Goal: Task Accomplishment & Management: Manage account settings

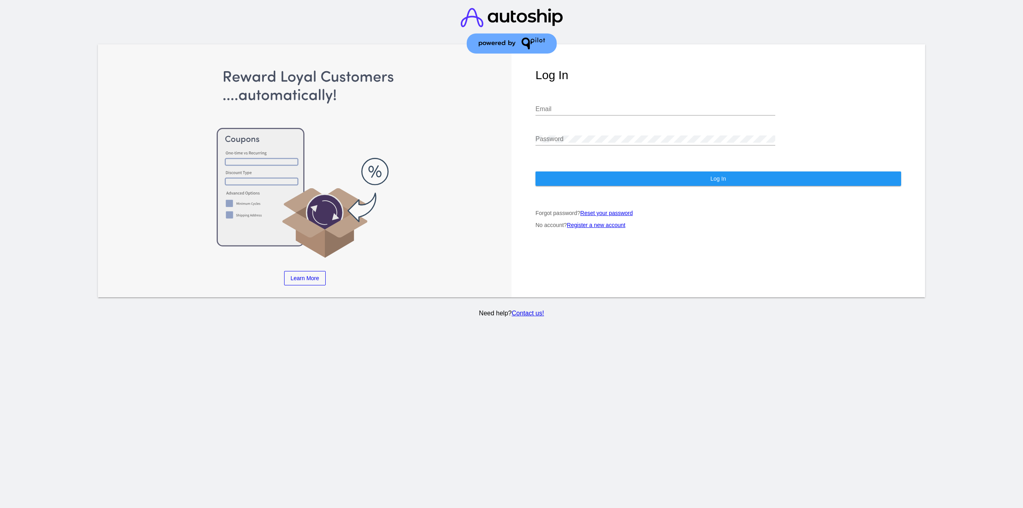
click at [566, 105] on input "Email" at bounding box center [655, 108] width 240 height 7
type input "[EMAIL_ADDRESS][DOMAIN_NAME]"
click at [587, 176] on button "Log In" at bounding box center [718, 178] width 366 height 14
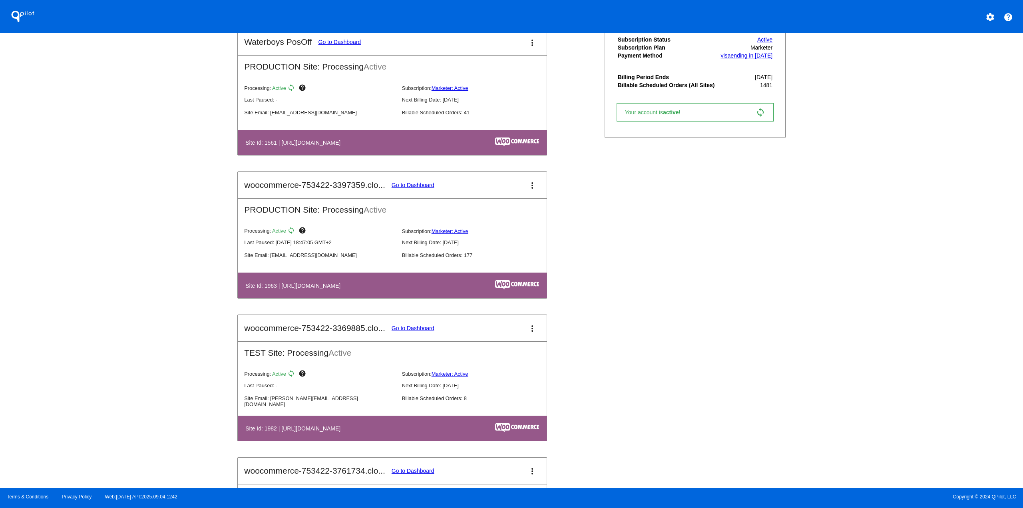
scroll to position [519, 0]
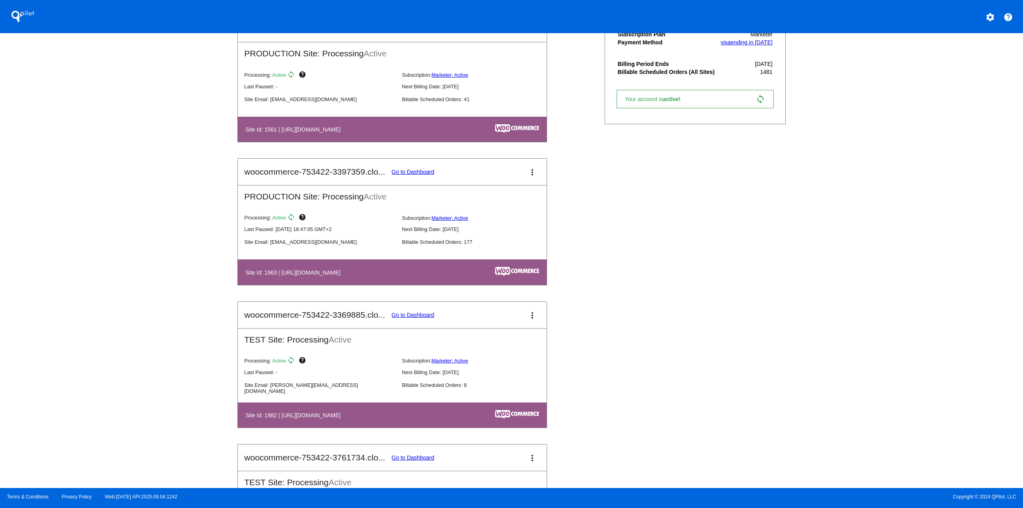
click at [417, 172] on link "Go to Dashboard" at bounding box center [413, 172] width 43 height 6
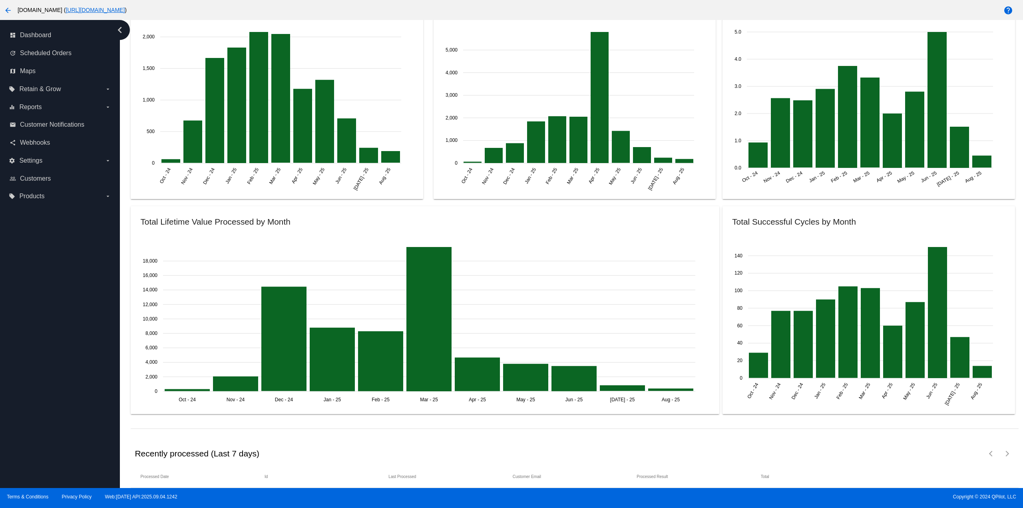
scroll to position [1001, 0]
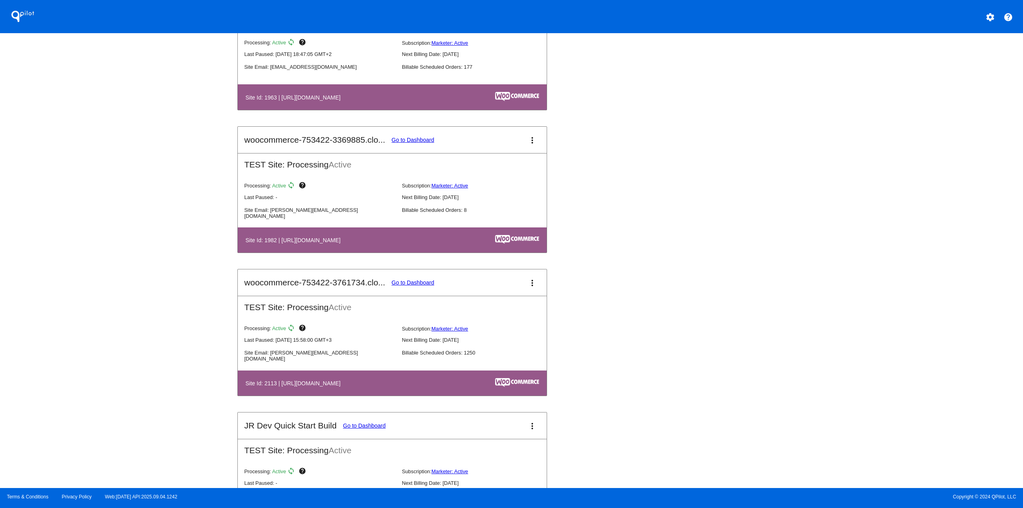
scroll to position [719, 0]
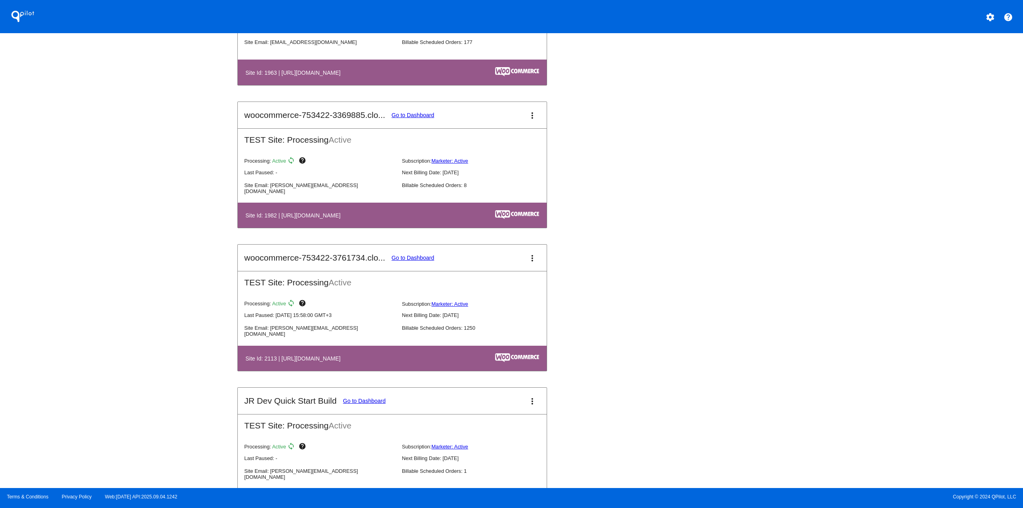
click at [406, 257] on link "Go to Dashboard" at bounding box center [413, 258] width 43 height 6
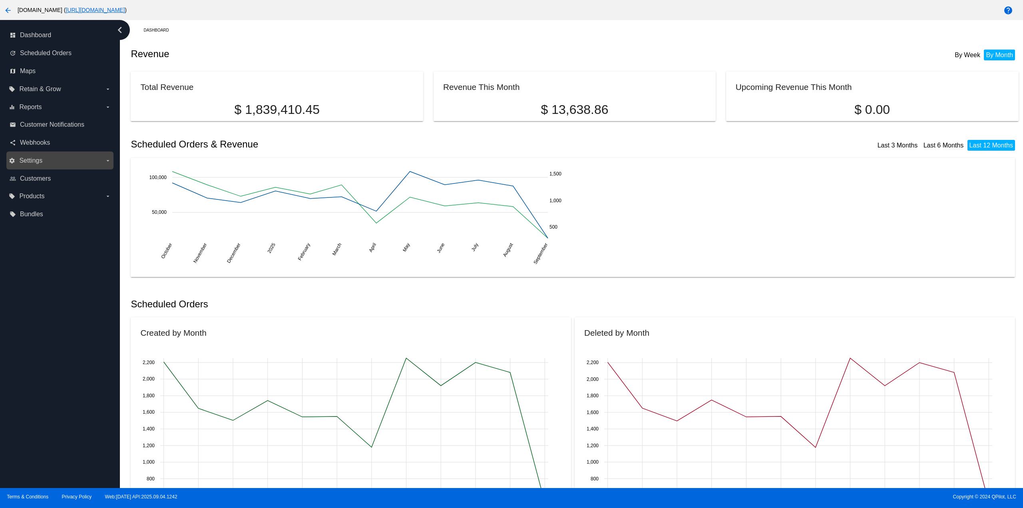
click at [75, 160] on label "settings Settings arrow_drop_down" at bounding box center [60, 160] width 102 height 13
click at [0, 0] on input "settings Settings arrow_drop_down" at bounding box center [0, 0] width 0 height 0
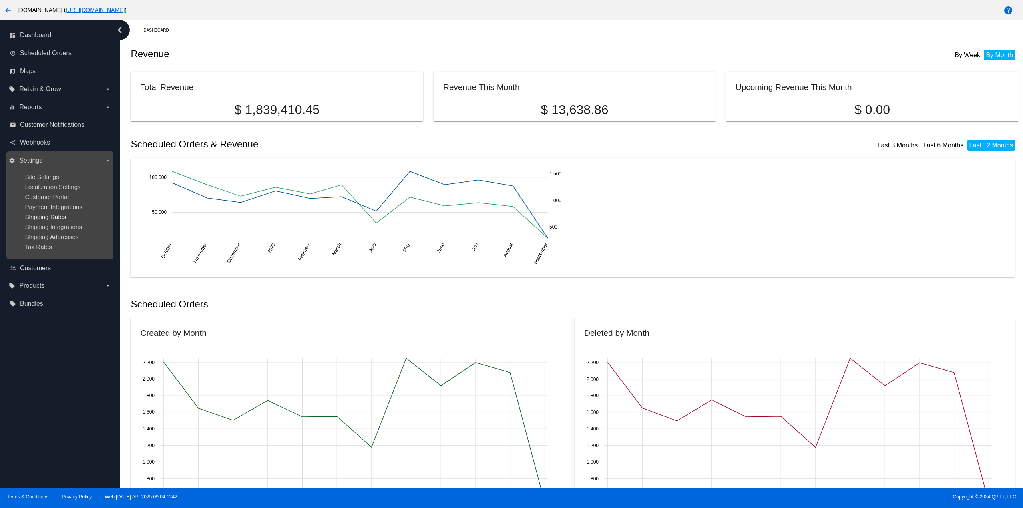
click at [60, 215] on span "Shipping Rates" at bounding box center [45, 216] width 41 height 7
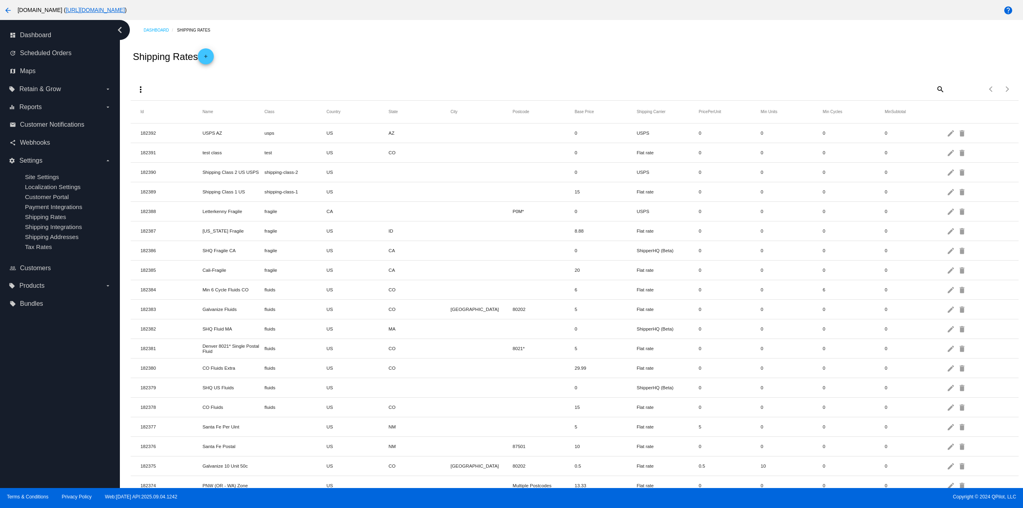
drag, startPoint x: 261, startPoint y: 270, endPoint x: 676, endPoint y: 271, distance: 414.7
click at [676, 271] on mat-row "182385 Cali-Fragile fragile US CA 20 Flat rate 0 0 0 0 edit delete" at bounding box center [574, 271] width 887 height 20
click at [312, 40] on div "Dashboard Shipping Rates Shipping Rates add more_vert search Items per page: 10…" at bounding box center [574, 514] width 897 height 988
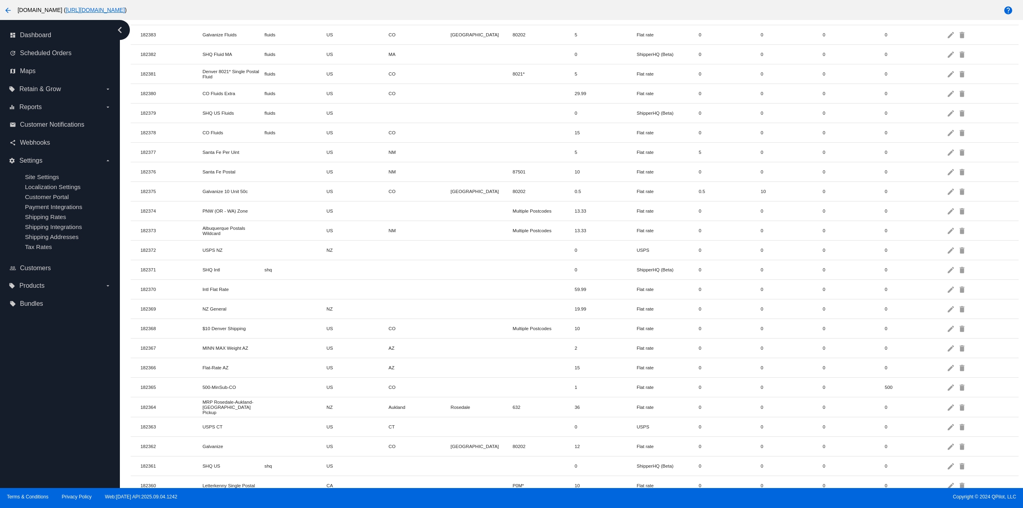
scroll to position [280, 0]
drag, startPoint x: 228, startPoint y: 284, endPoint x: 214, endPoint y: 285, distance: 13.6
click at [214, 285] on mat-row "182370 Intl Flat Rate 59.99 Flat rate 0 0 0 0 edit delete" at bounding box center [574, 284] width 887 height 20
click at [947, 284] on mat-icon "edit" at bounding box center [952, 284] width 10 height 12
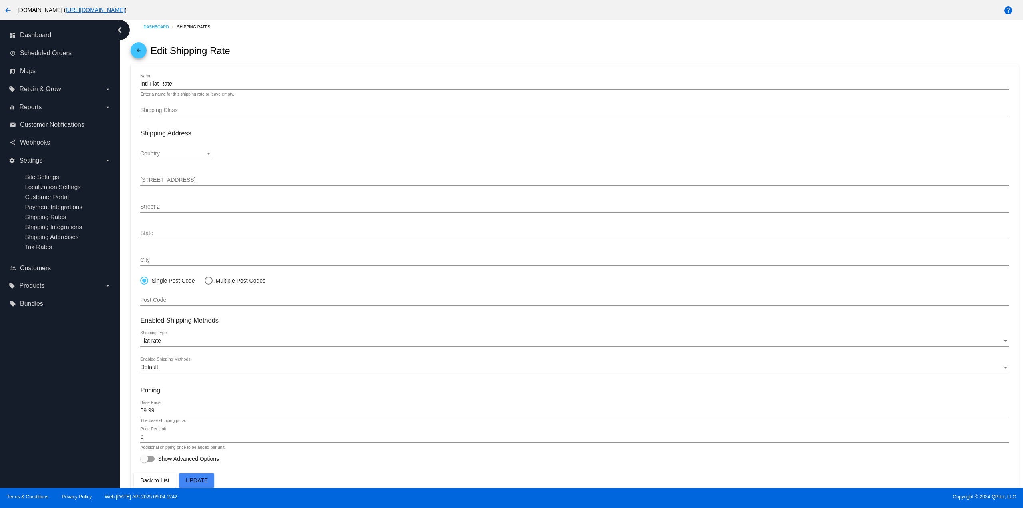
scroll to position [6, 0]
click at [66, 50] on span "Scheduled Orders" at bounding box center [46, 53] width 52 height 7
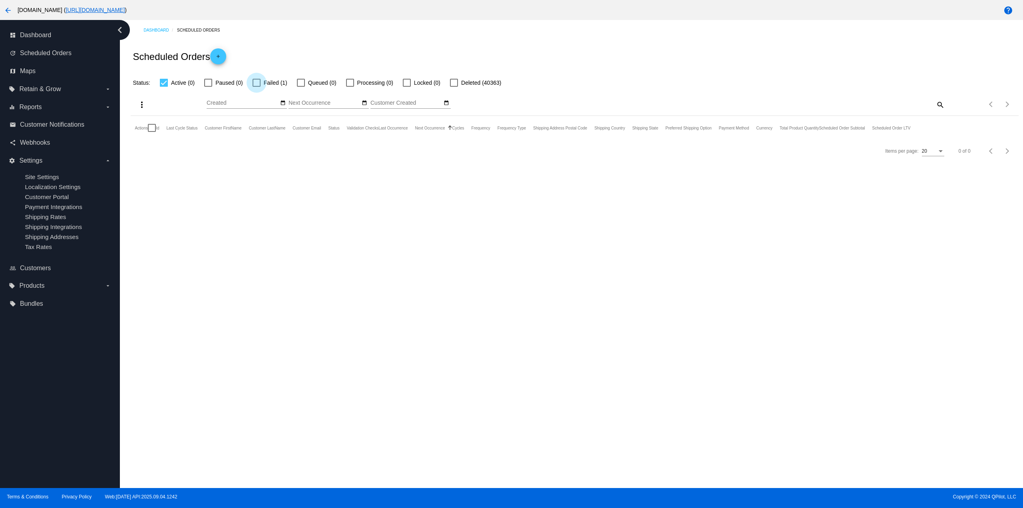
drag, startPoint x: 259, startPoint y: 82, endPoint x: 227, endPoint y: 36, distance: 56.4
click at [259, 82] on div at bounding box center [257, 83] width 8 height 8
click at [257, 87] on input "Failed (1)" at bounding box center [256, 87] width 0 height 0
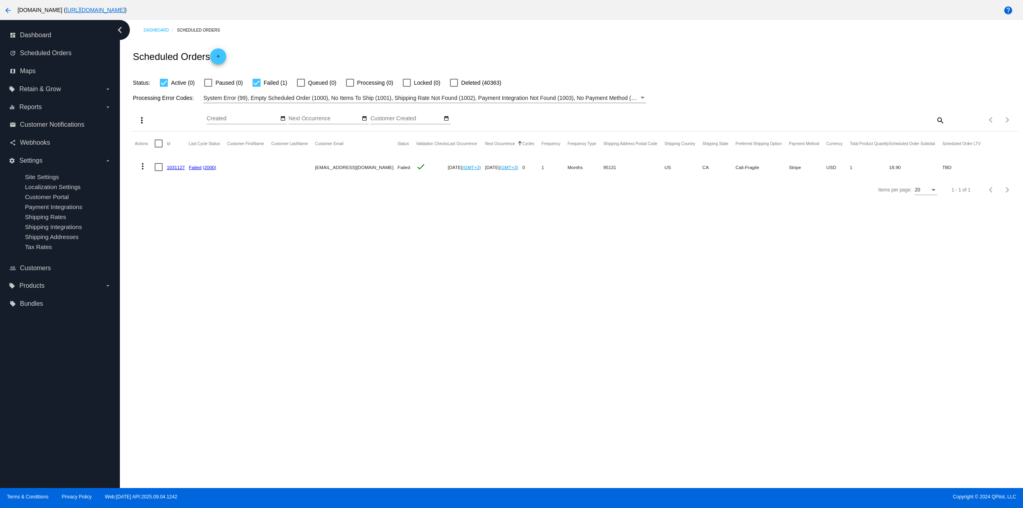
click at [141, 167] on mat-icon "more_vert" at bounding box center [143, 166] width 10 height 10
click at [169, 276] on button "delete Delete" at bounding box center [175, 281] width 80 height 19
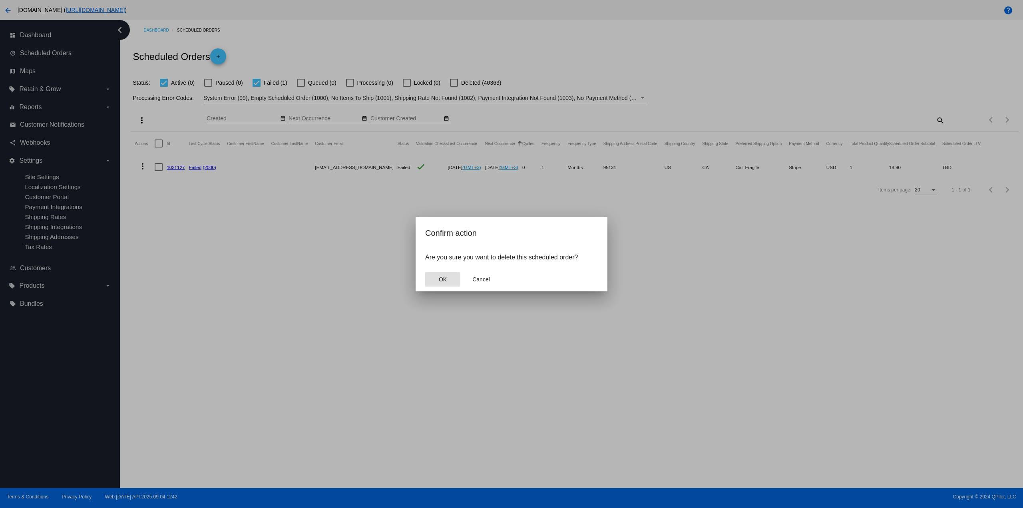
drag, startPoint x: 441, startPoint y: 280, endPoint x: 437, endPoint y: 274, distance: 7.7
click at [440, 280] on span "OK" at bounding box center [443, 279] width 8 height 6
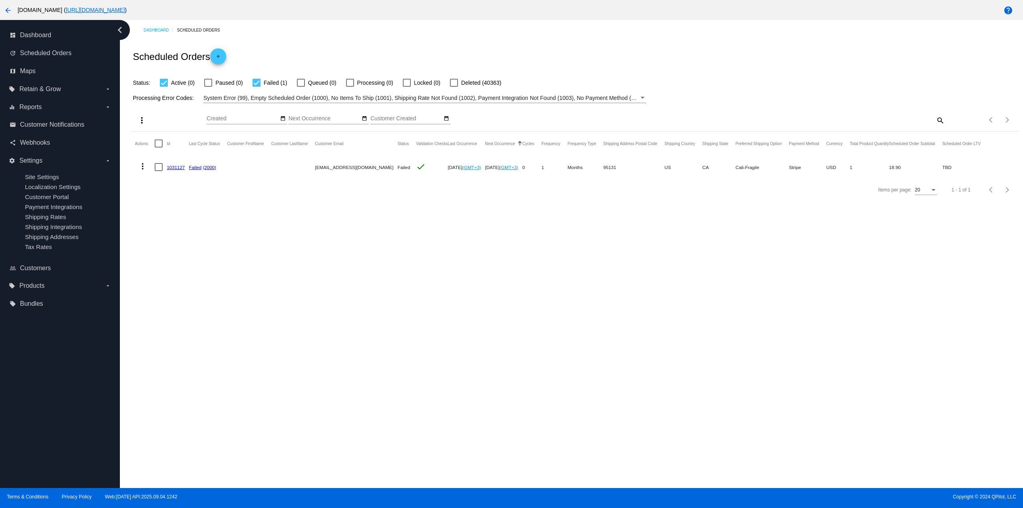
drag, startPoint x: 257, startPoint y: 82, endPoint x: 271, endPoint y: 70, distance: 18.4
click at [257, 82] on div at bounding box center [257, 83] width 8 height 8
click at [257, 87] on input "Failed (1)" at bounding box center [256, 87] width 0 height 0
checkbox input "false"
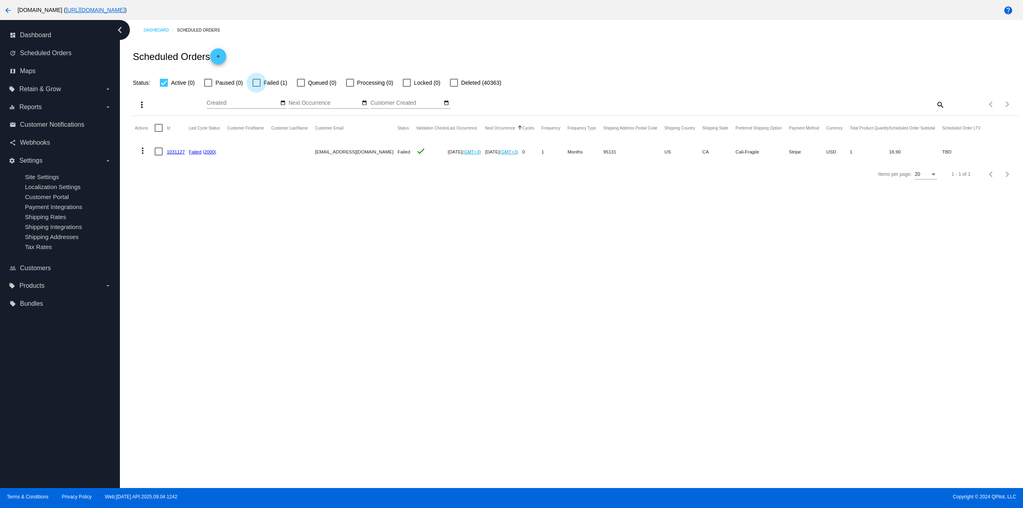
click at [300, 45] on div "Scheduled Orders add" at bounding box center [574, 56] width 887 height 32
click at [221, 55] on mat-icon "add" at bounding box center [218, 59] width 10 height 10
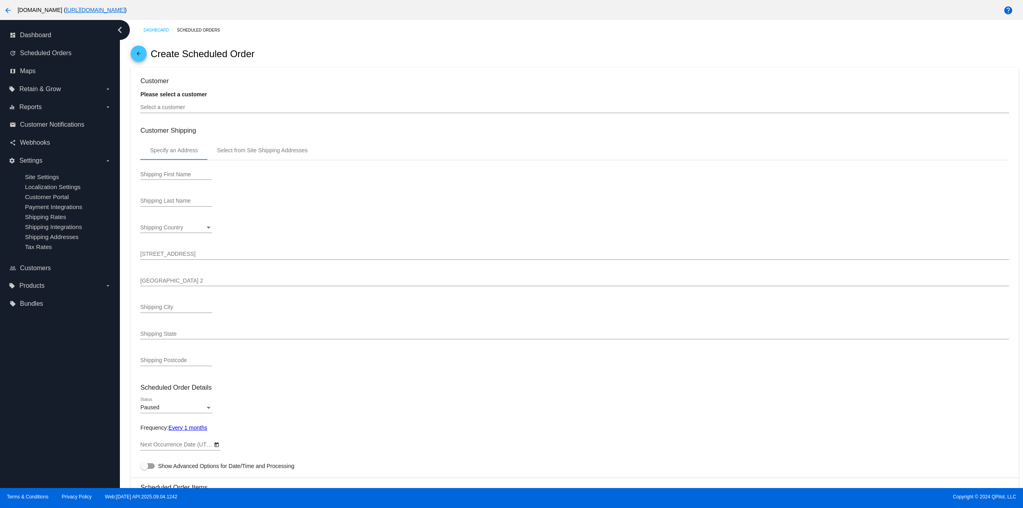
click at [198, 103] on div "Select a customer" at bounding box center [574, 105] width 868 height 16
type input "10/19/2025"
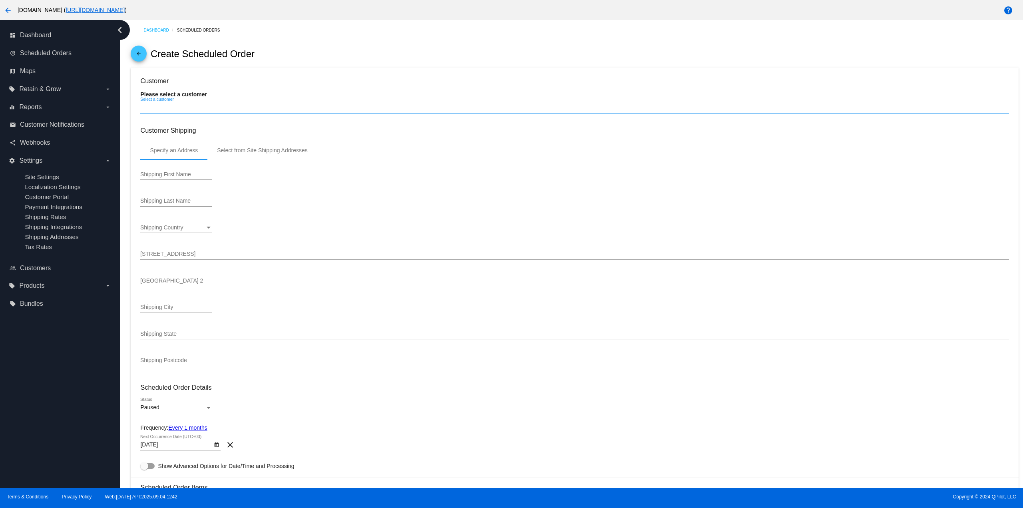
click at [204, 109] on input "Select a customer" at bounding box center [574, 107] width 868 height 6
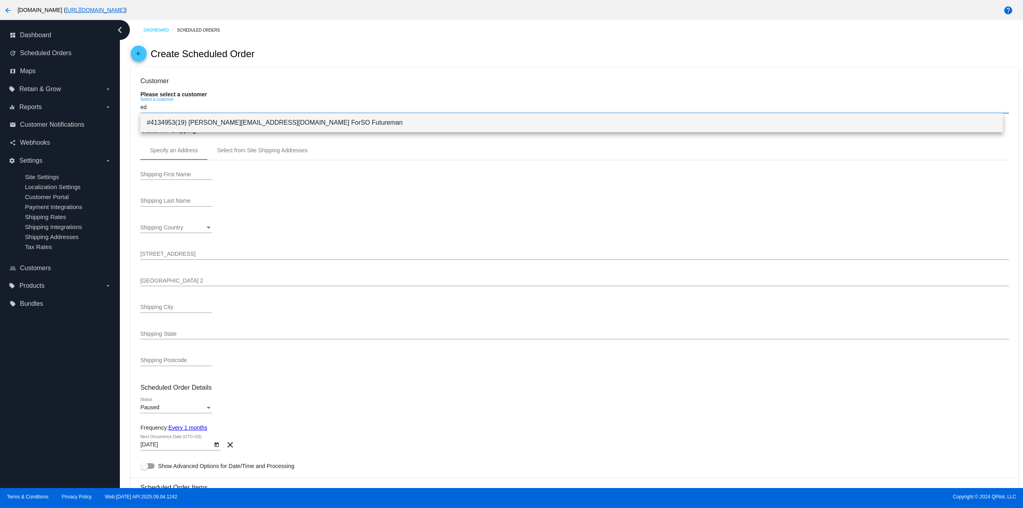
type input "ed"
click at [215, 120] on span "#4134953(19) eduard@qpilot.cloud ForSO Futureman" at bounding box center [571, 122] width 849 height 19
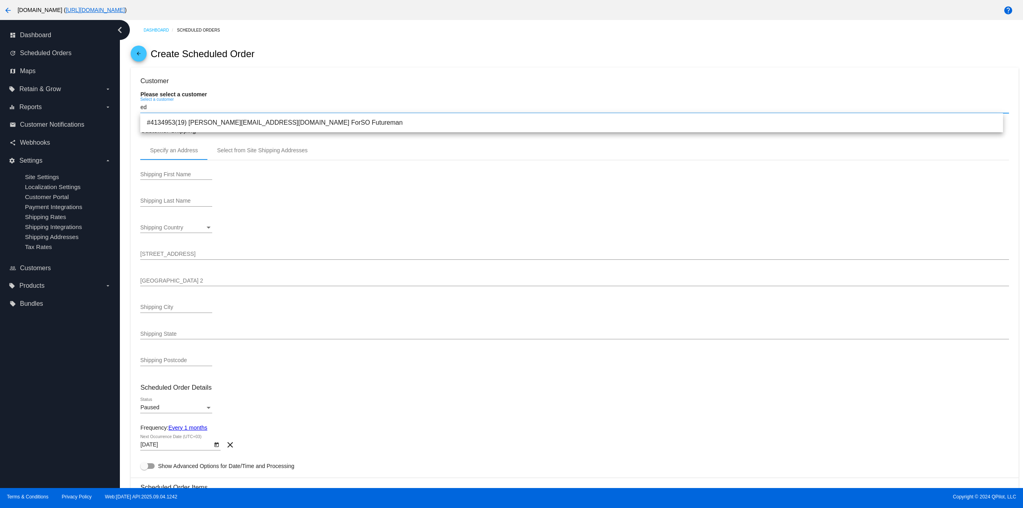
type input "ForSO"
type input "Futureman"
type input "1 Main St 1"
type input "San Jose"
type input "95131"
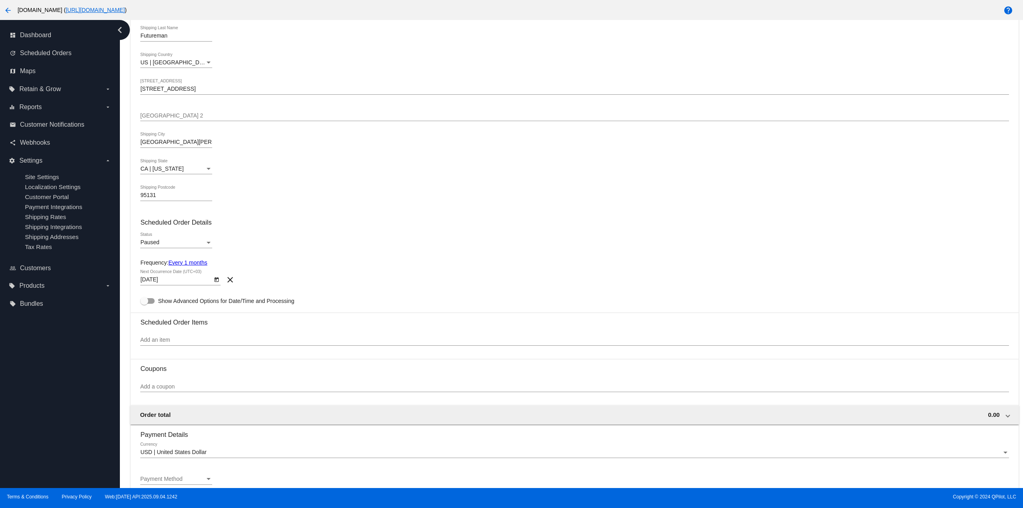
scroll to position [240, 0]
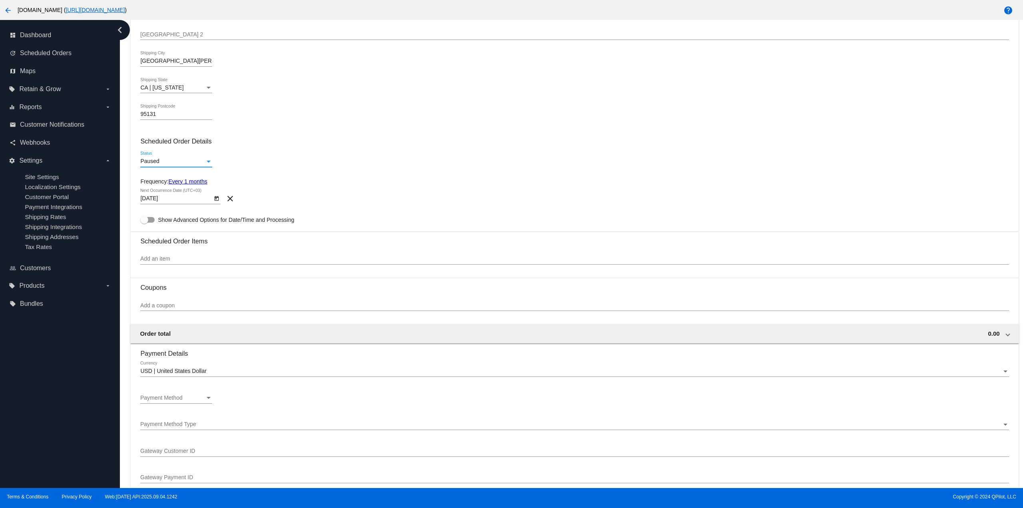
click at [166, 161] on div "Paused" at bounding box center [172, 161] width 65 height 6
click at [171, 148] on span "Active" at bounding box center [176, 144] width 72 height 17
click at [166, 254] on div "Add an item" at bounding box center [574, 257] width 868 height 16
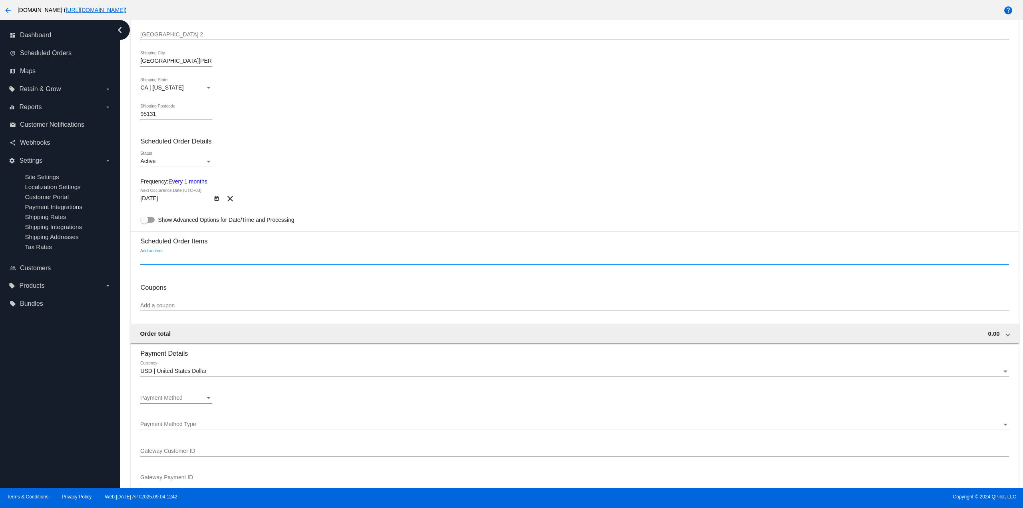
click at [169, 257] on input "Add an item" at bounding box center [574, 259] width 868 height 6
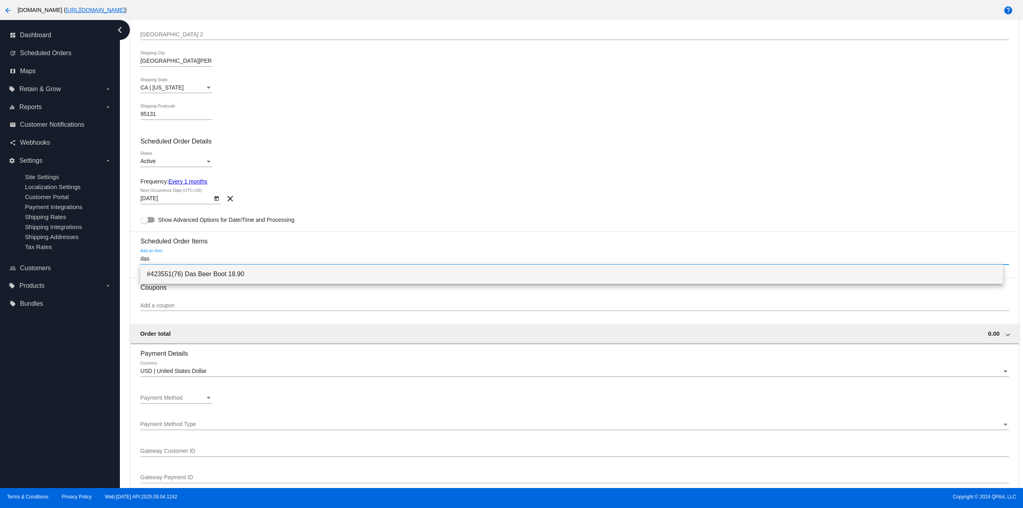
type input "das"
click at [193, 273] on span "#423551(76) Das Beer Boot 18.90" at bounding box center [571, 274] width 849 height 19
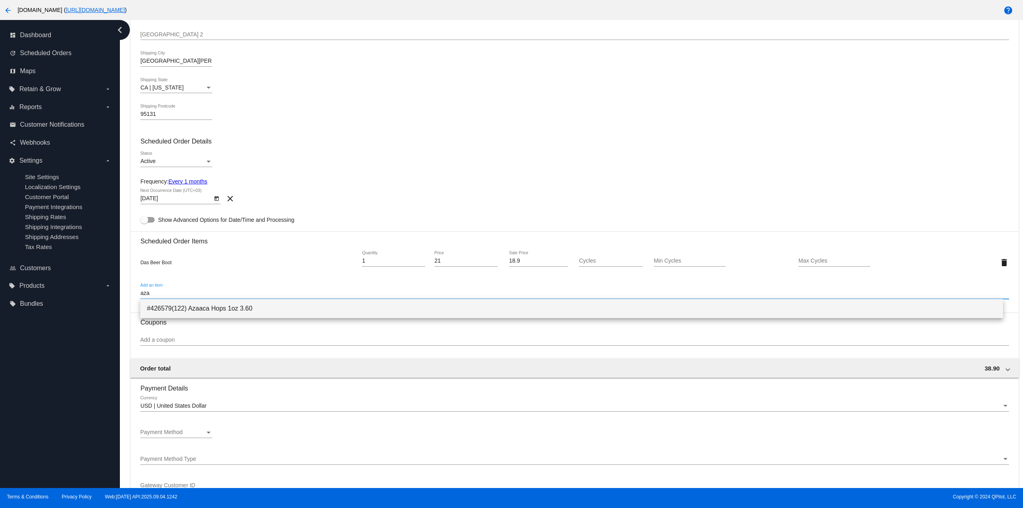
type input "aza"
click at [196, 309] on span "#426579(122) Azaaca Hops 1oz 3.60" at bounding box center [571, 308] width 849 height 19
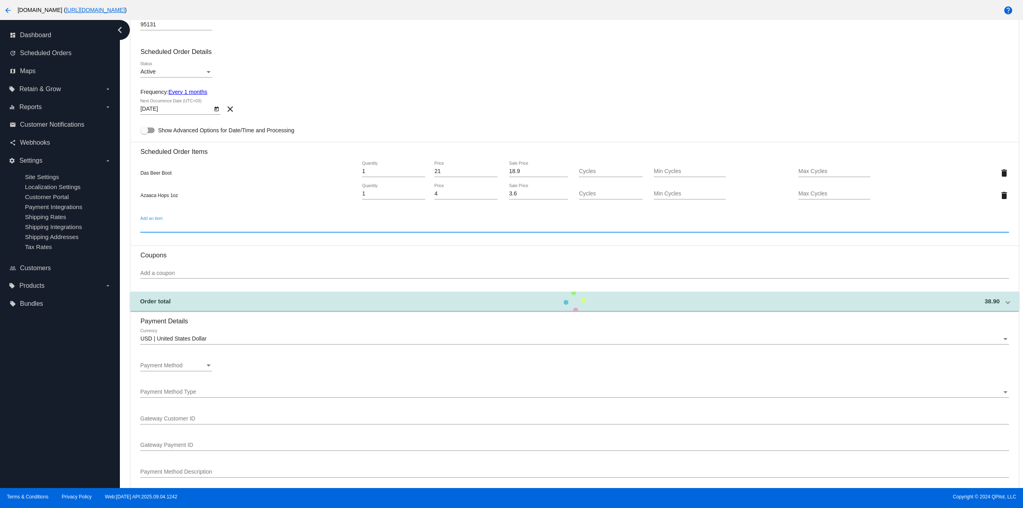
scroll to position [400, 0]
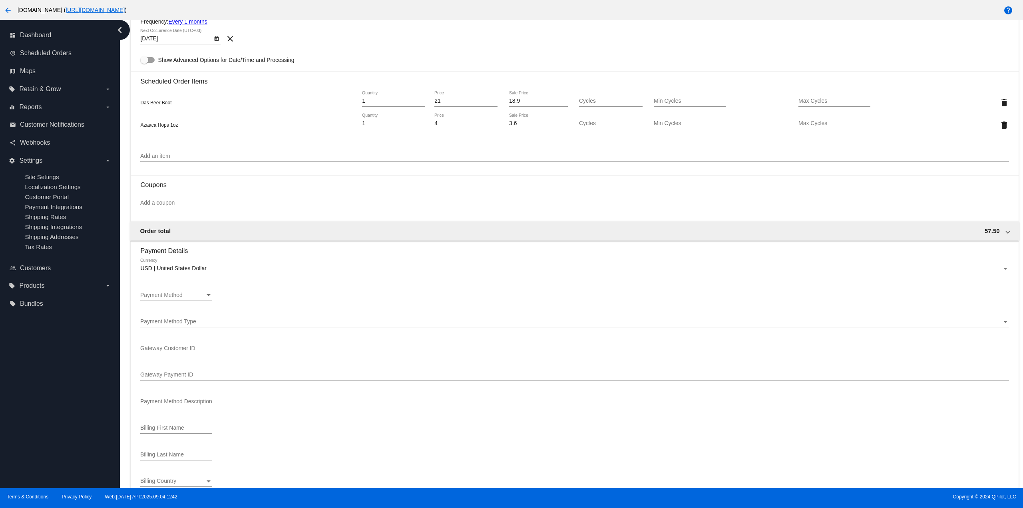
click at [178, 290] on div "Payment Method Payment Method" at bounding box center [176, 293] width 72 height 16
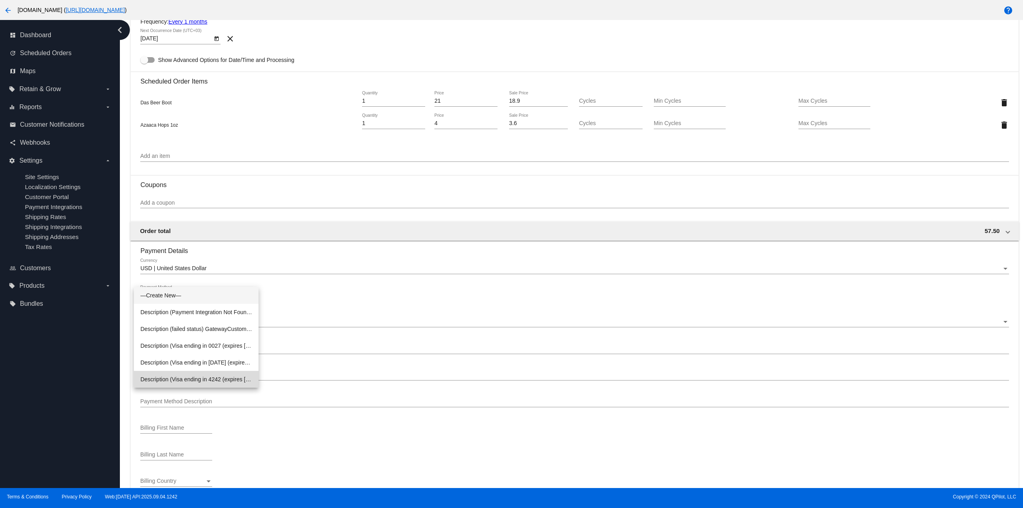
click at [207, 378] on span "Description (Visa ending in 4242 (expires 07/28)) GatewayCustomerId (cus_PIqfMg…" at bounding box center [196, 379] width 112 height 17
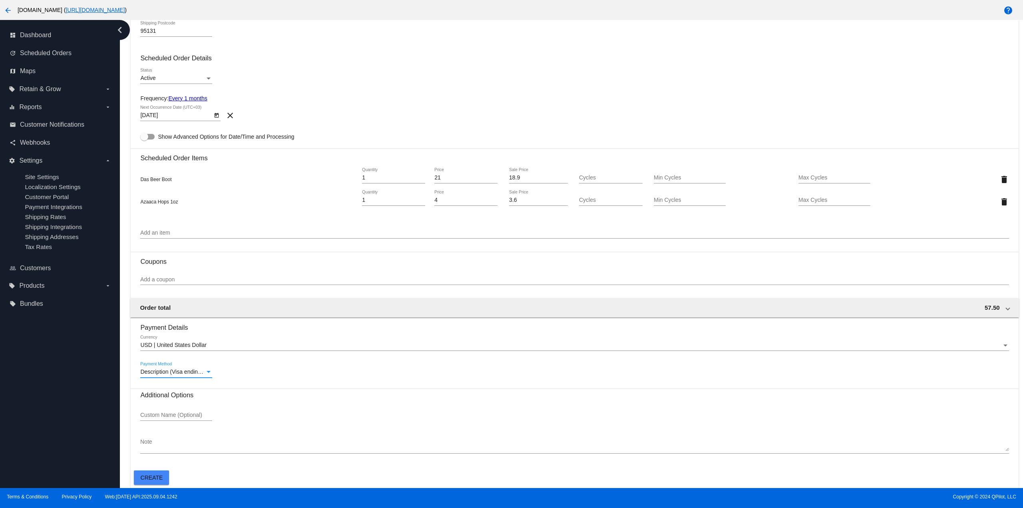
click at [151, 469] on mat-card-actions "Create" at bounding box center [574, 476] width 881 height 18
click at [161, 481] on button "Create" at bounding box center [151, 477] width 35 height 14
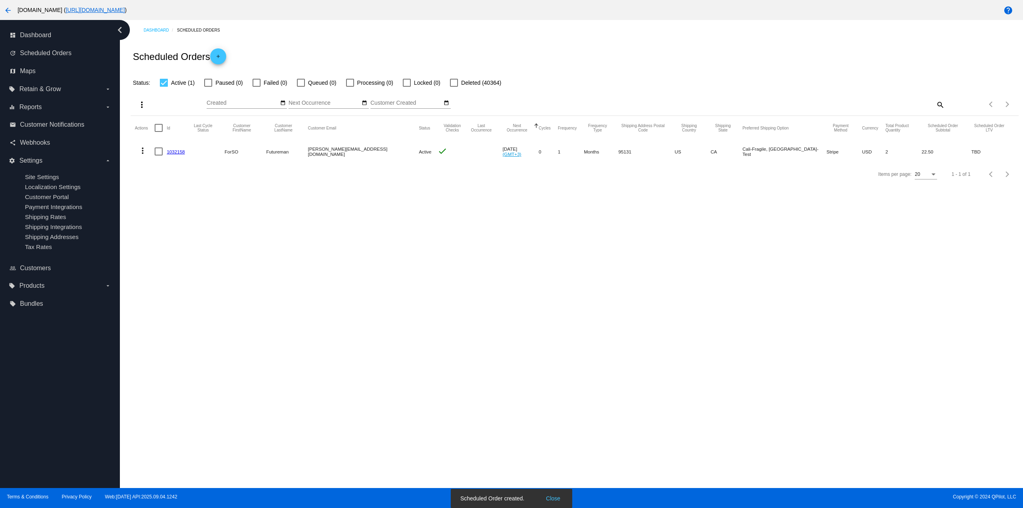
click at [173, 151] on link "1032158" at bounding box center [176, 151] width 18 height 5
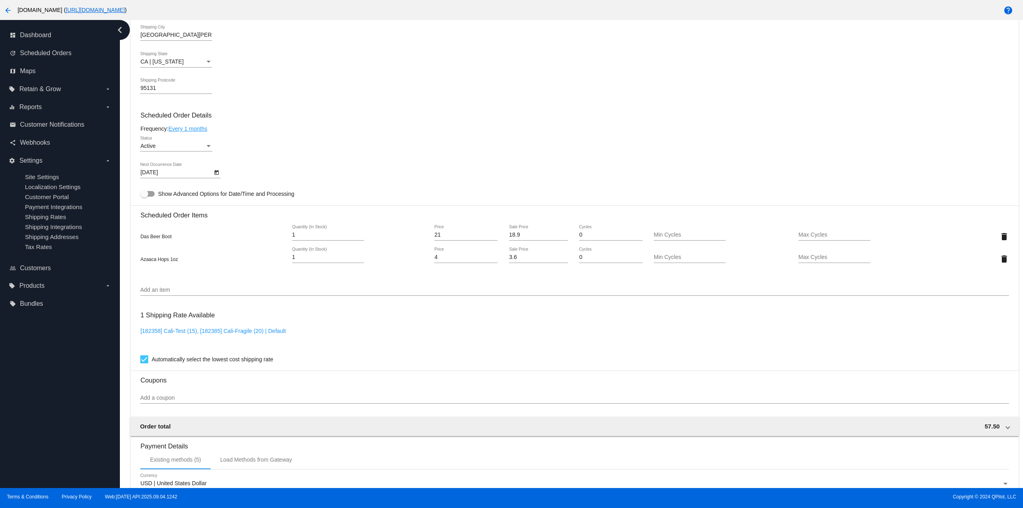
scroll to position [471, 0]
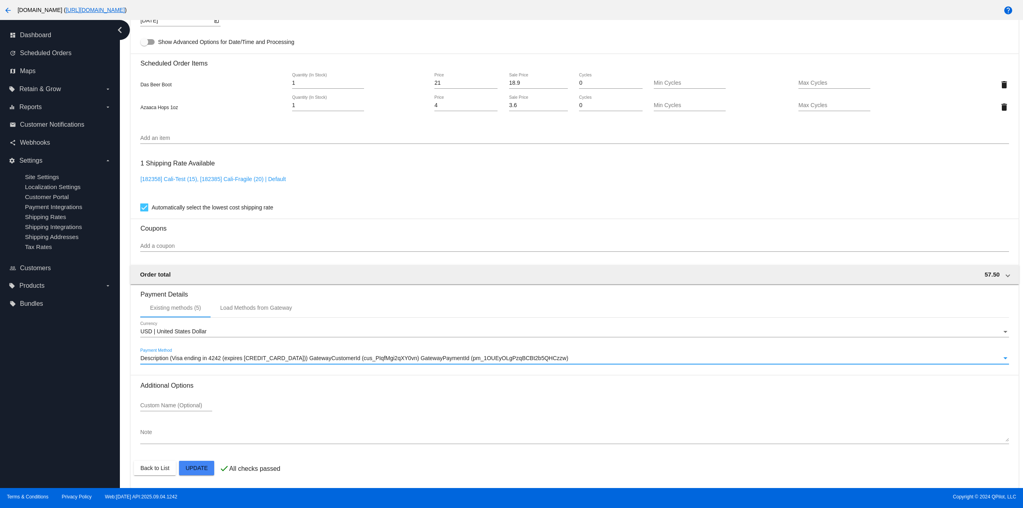
click at [249, 357] on span "Description (Visa ending in 4242 (expires 07/28)) GatewayCustomerId (cus_PIqfMg…" at bounding box center [354, 358] width 428 height 6
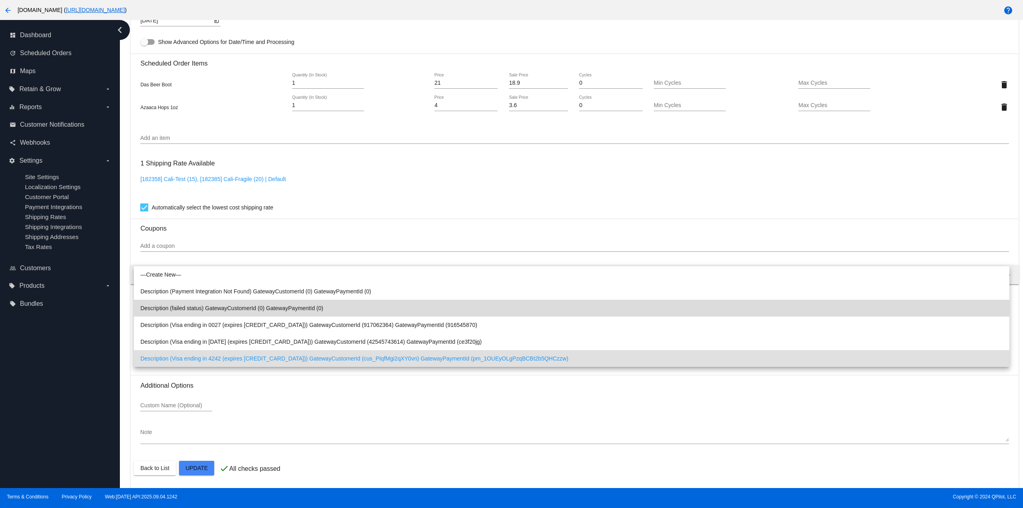
click at [248, 310] on span "Description (failed status) GatewayCustomerId (0) GatewayPaymentId (0)" at bounding box center [571, 308] width 862 height 17
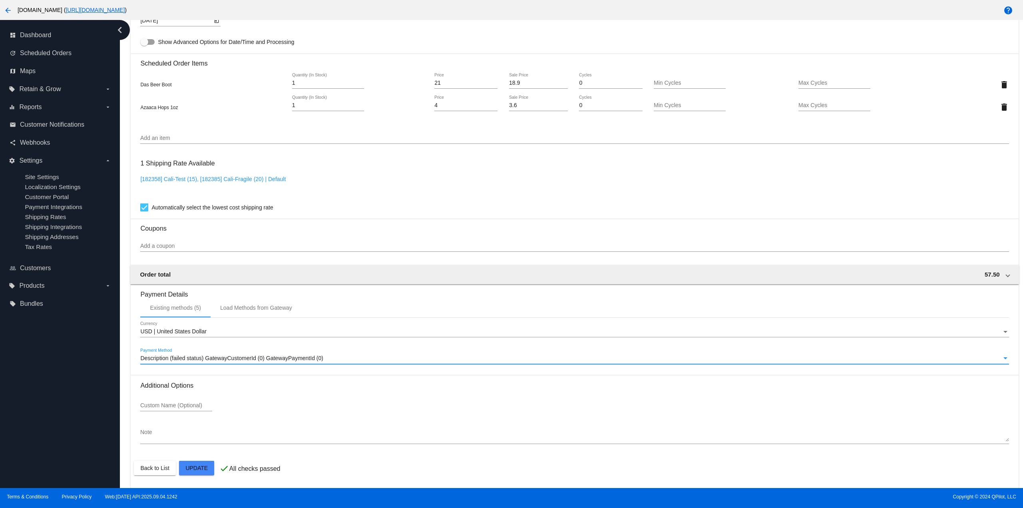
click at [200, 469] on mat-card "Customer 4134953: ForSO Futureman eduard@qpilot.cloud Customer Shipping Enter S…" at bounding box center [574, 76] width 887 height 821
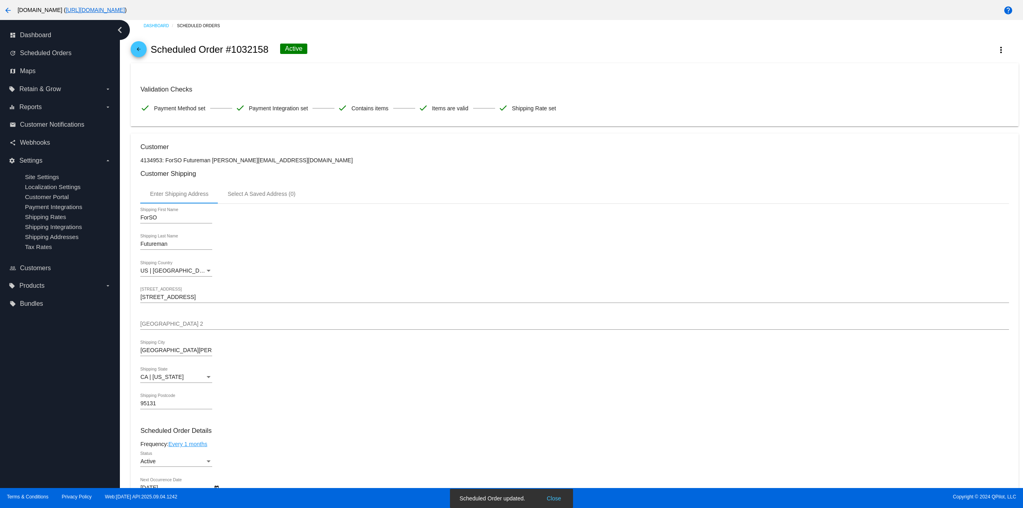
scroll to position [0, 0]
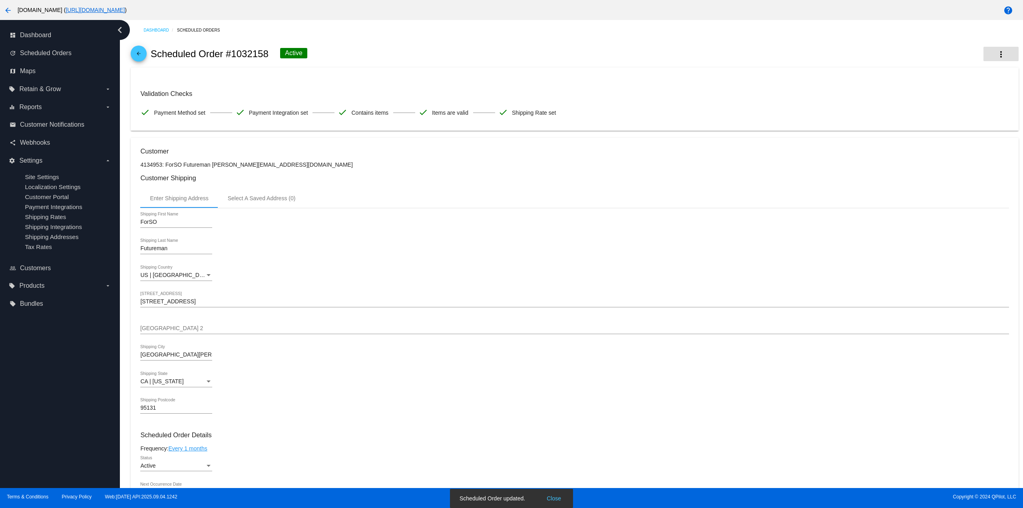
click at [985, 60] on button "more_vert" at bounding box center [1000, 54] width 35 height 14
click at [956, 74] on span "Process Now" at bounding box center [940, 72] width 33 height 3
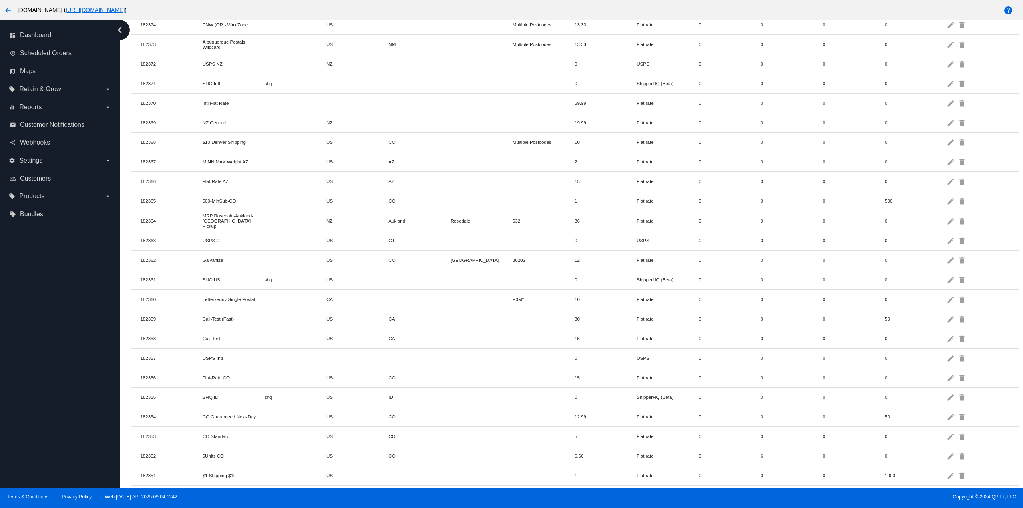
scroll to position [479, 0]
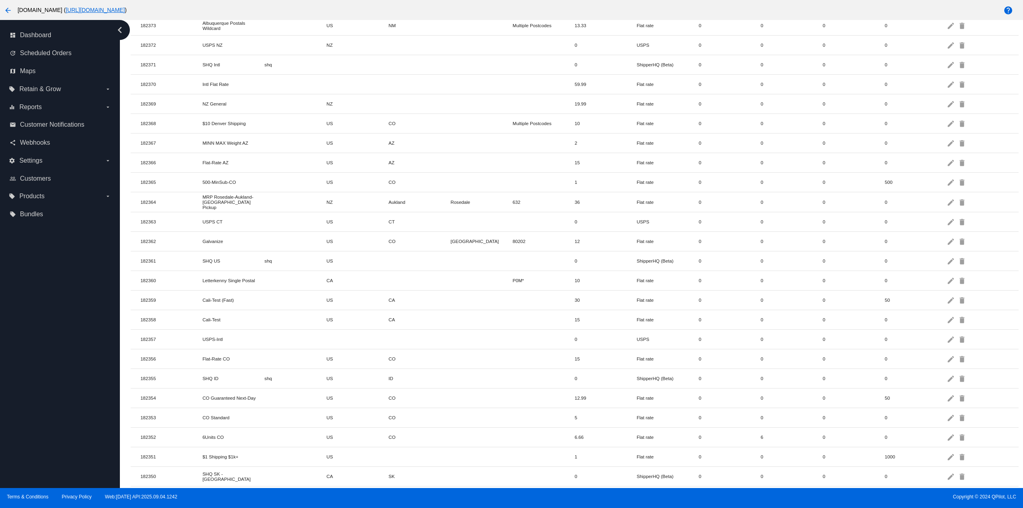
drag, startPoint x: 382, startPoint y: 320, endPoint x: 403, endPoint y: 320, distance: 20.4
click at [403, 320] on mat-row "182358 Cali-Test US CA 15 Flat rate 0 0 0 0 edit delete" at bounding box center [574, 320] width 887 height 20
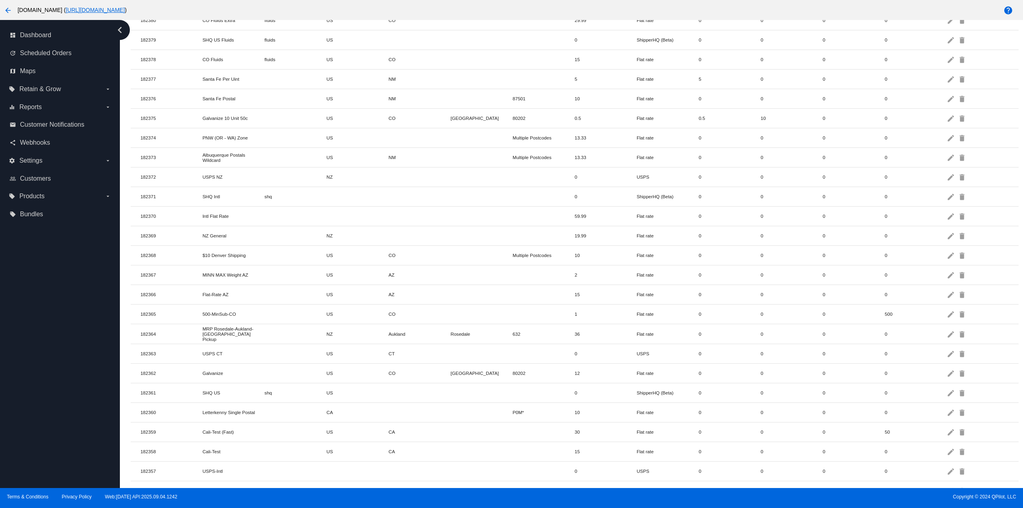
scroll to position [360, 0]
